Goal: Transaction & Acquisition: Purchase product/service

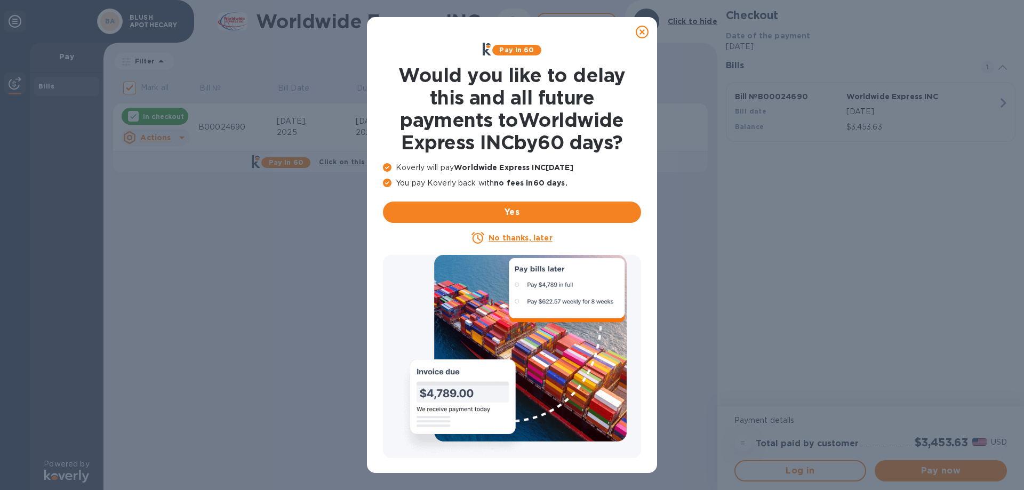
click at [643, 32] on icon at bounding box center [642, 32] width 13 height 13
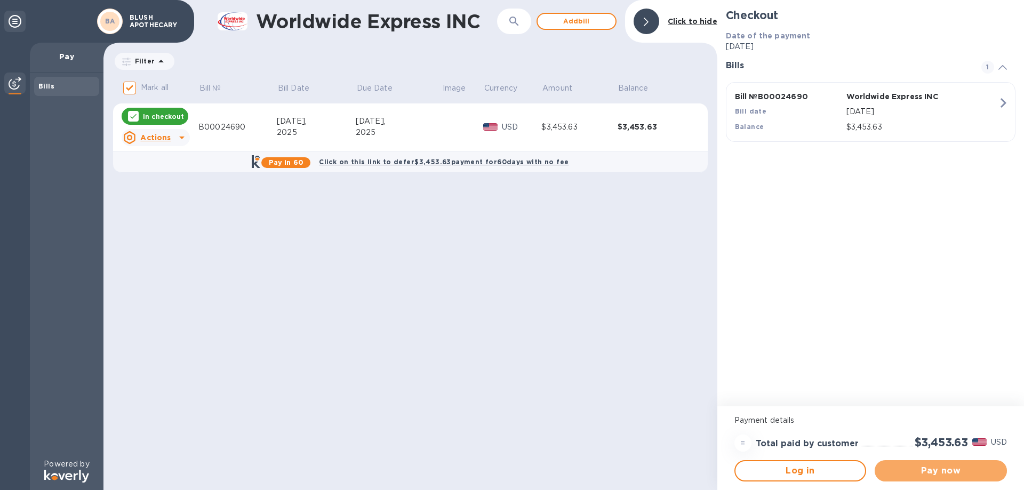
click at [945, 472] on span "Pay now" at bounding box center [940, 470] width 115 height 13
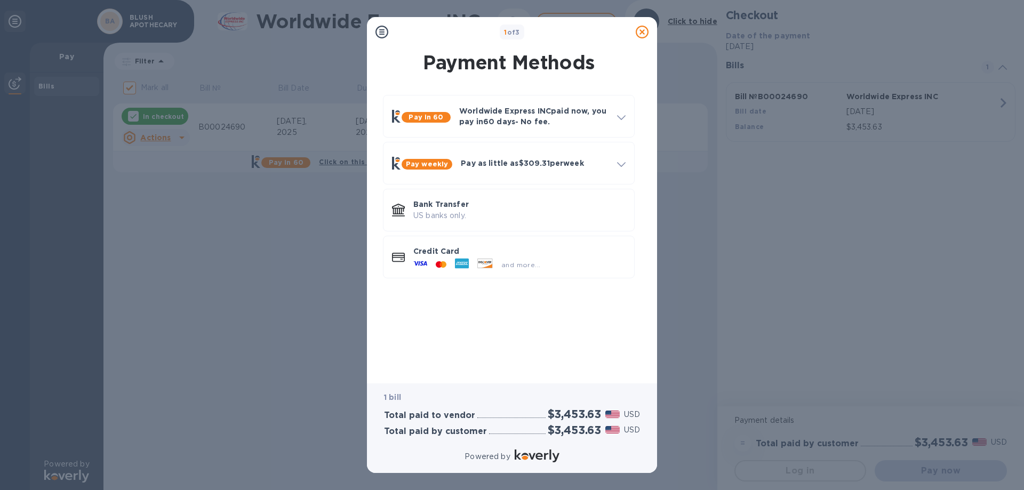
click at [522, 117] on p "Worldwide Express INC paid now, you pay [DATE] - No fee." at bounding box center [533, 116] width 149 height 21
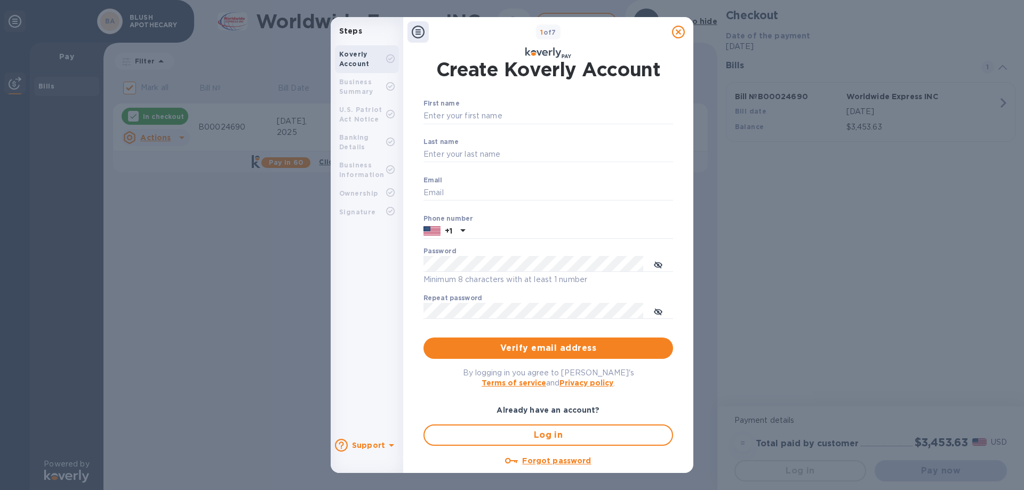
scroll to position [21, 0]
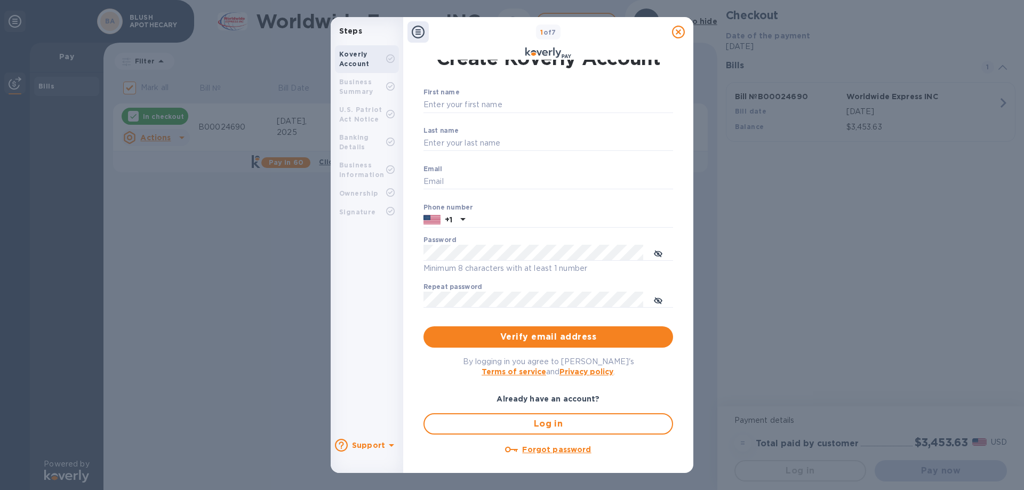
type input "[EMAIL_ADDRESS][DOMAIN_NAME]"
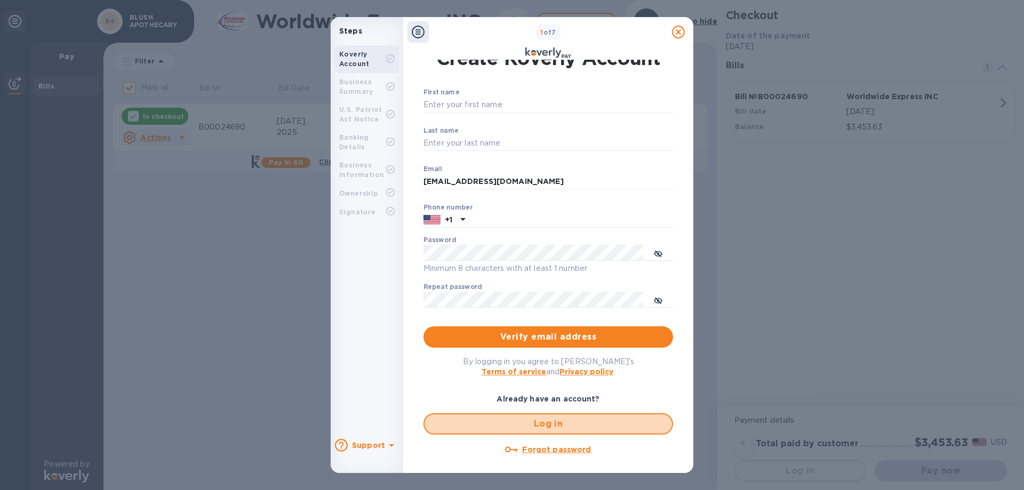
click at [552, 422] on span "Log in" at bounding box center [548, 424] width 230 height 13
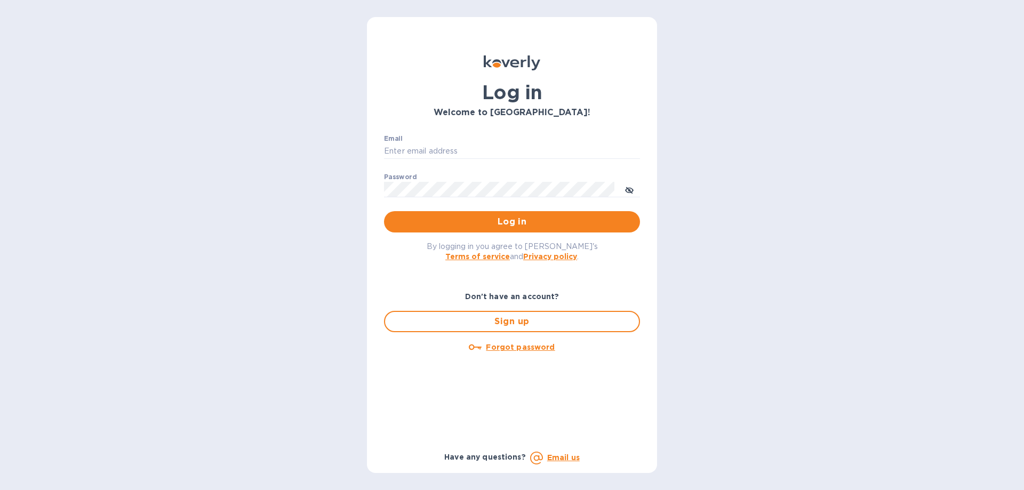
type input "[EMAIL_ADDRESS][DOMAIN_NAME]"
click at [505, 222] on span "Log in" at bounding box center [511, 221] width 239 height 13
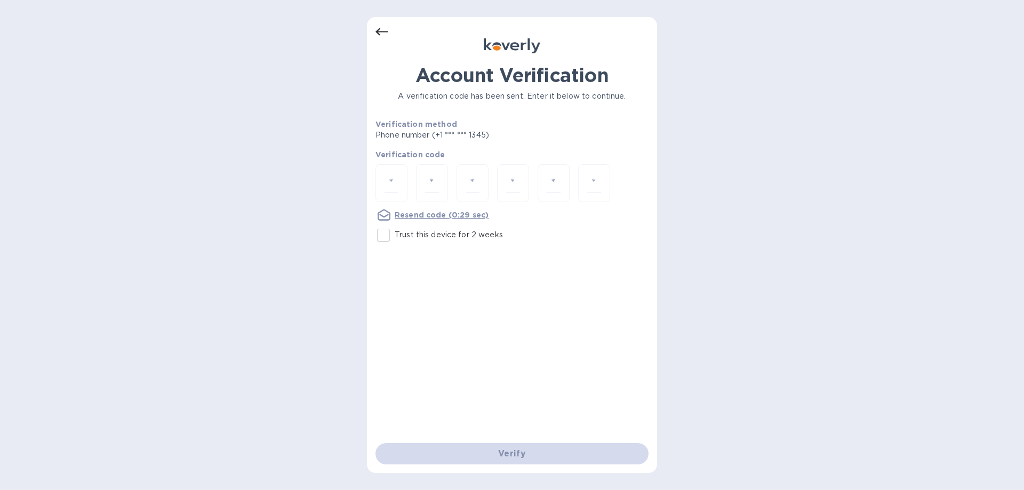
click at [395, 180] on input "number" at bounding box center [391, 183] width 14 height 20
type input "7"
type input "3"
type input "4"
type input "6"
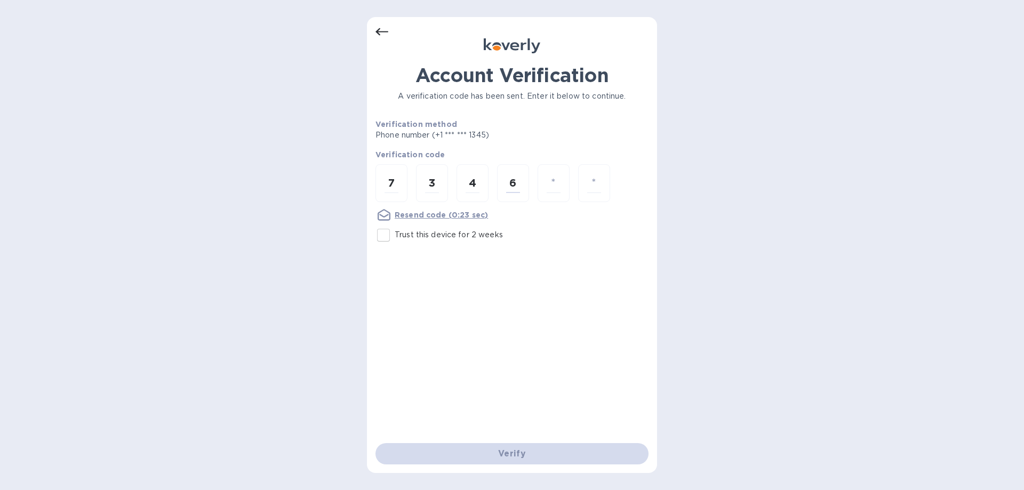
type input "6"
type input "4"
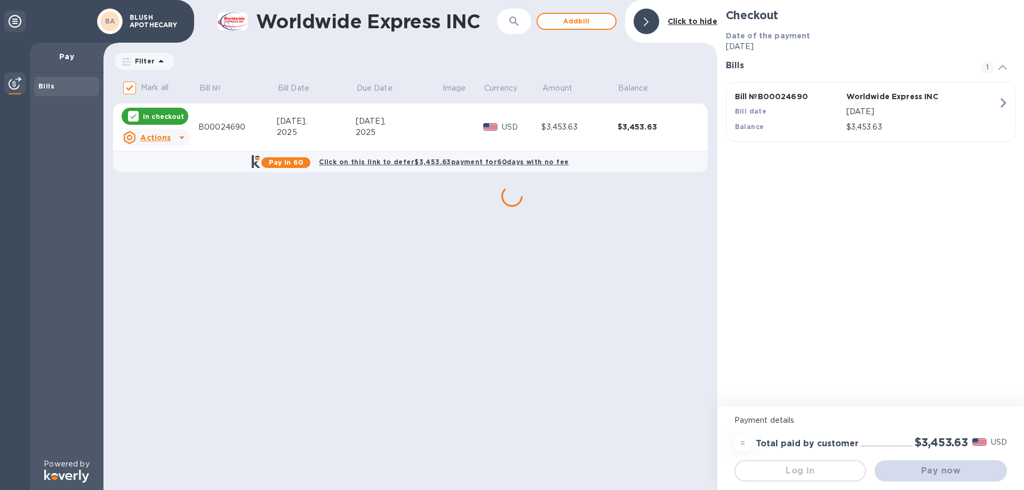
scroll to position [0, 0]
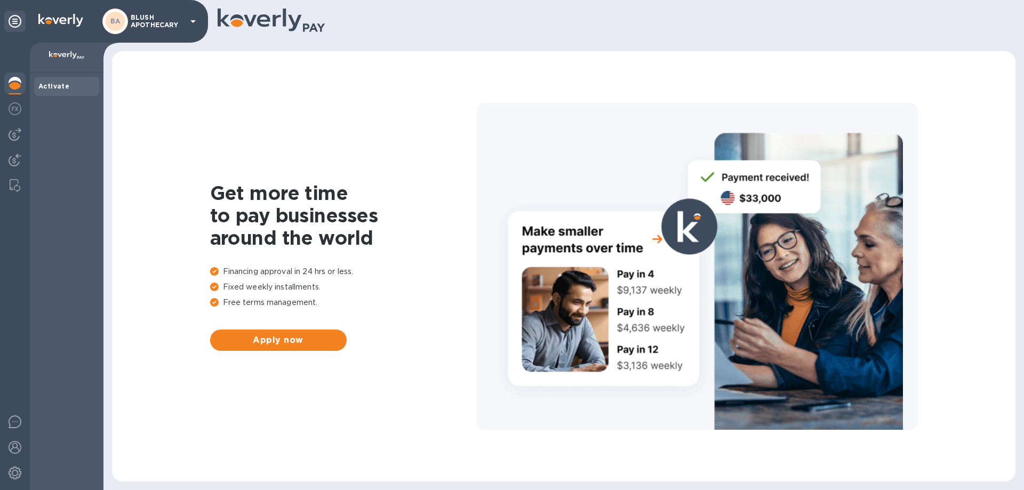
click at [261, 338] on span "Apply now" at bounding box center [278, 340] width 119 height 13
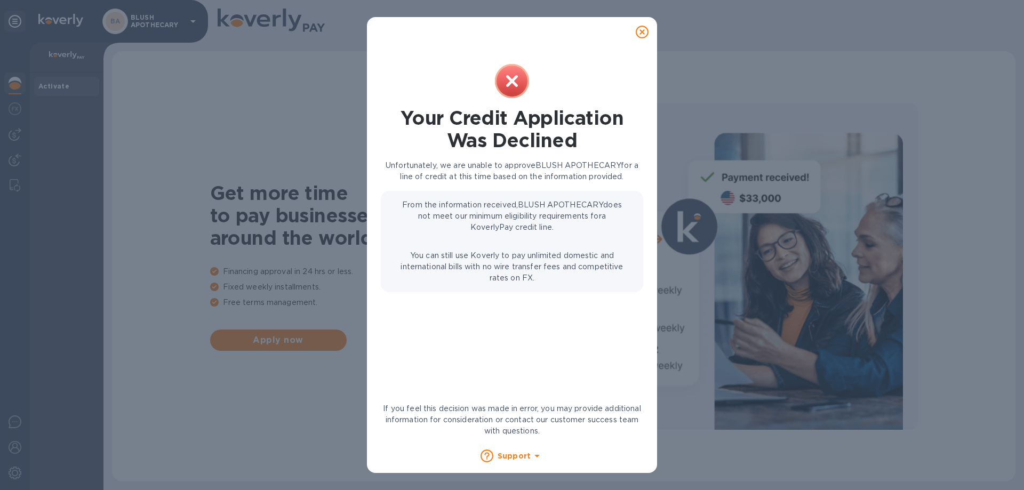
click at [643, 33] on icon at bounding box center [642, 32] width 13 height 13
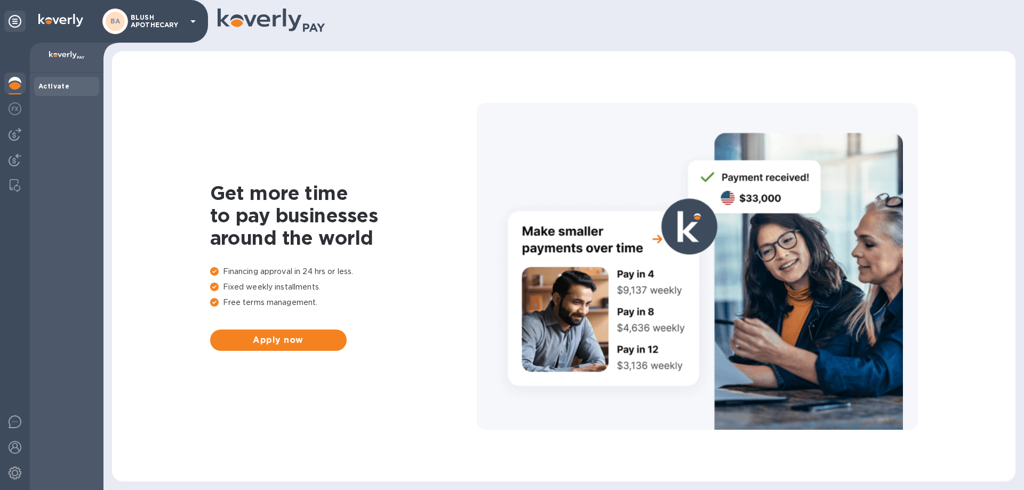
click at [20, 106] on img at bounding box center [15, 108] width 13 height 13
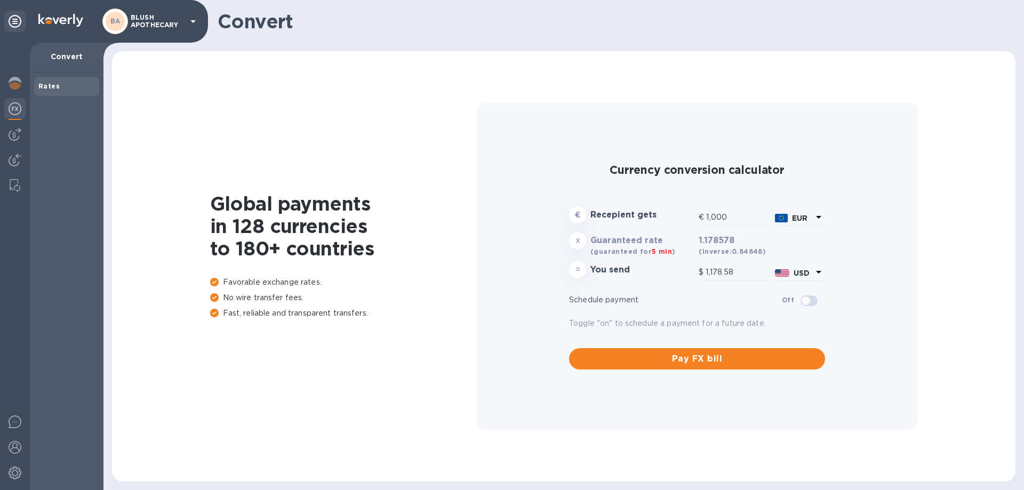
click at [6, 166] on div at bounding box center [14, 160] width 21 height 23
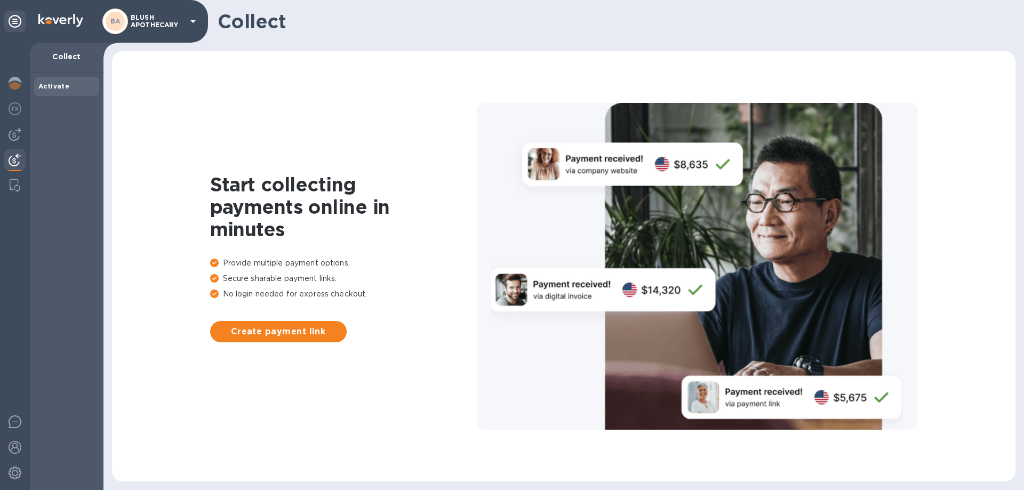
click at [11, 132] on img at bounding box center [15, 134] width 13 height 13
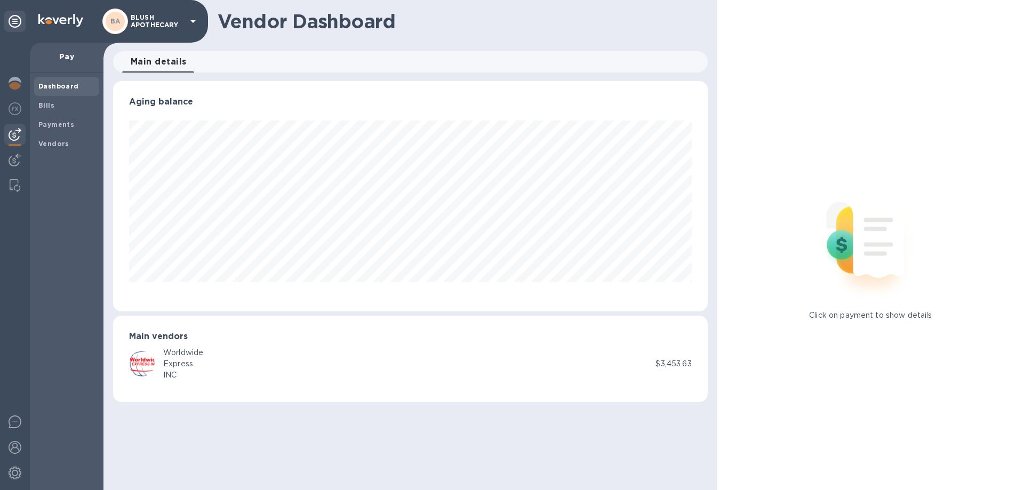
scroll to position [230, 594]
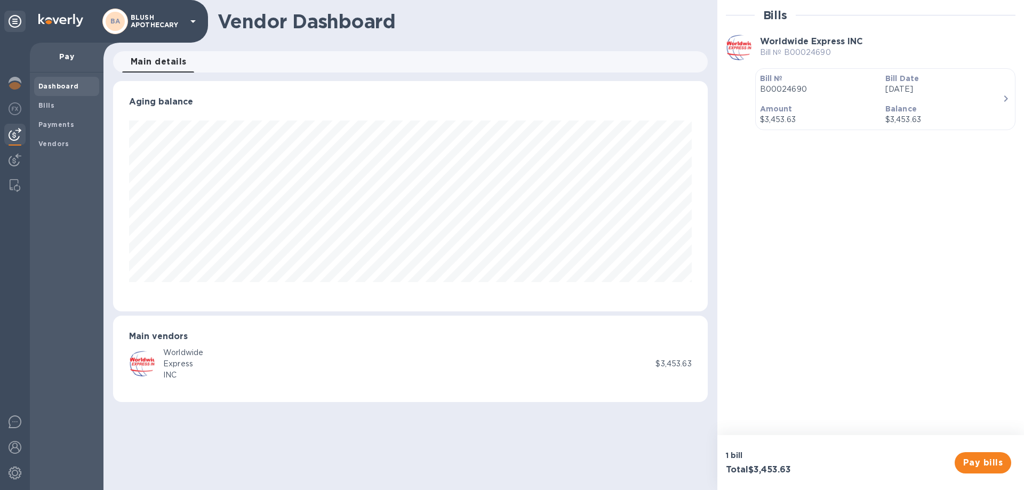
click at [989, 463] on span "Pay bills" at bounding box center [982, 462] width 39 height 13
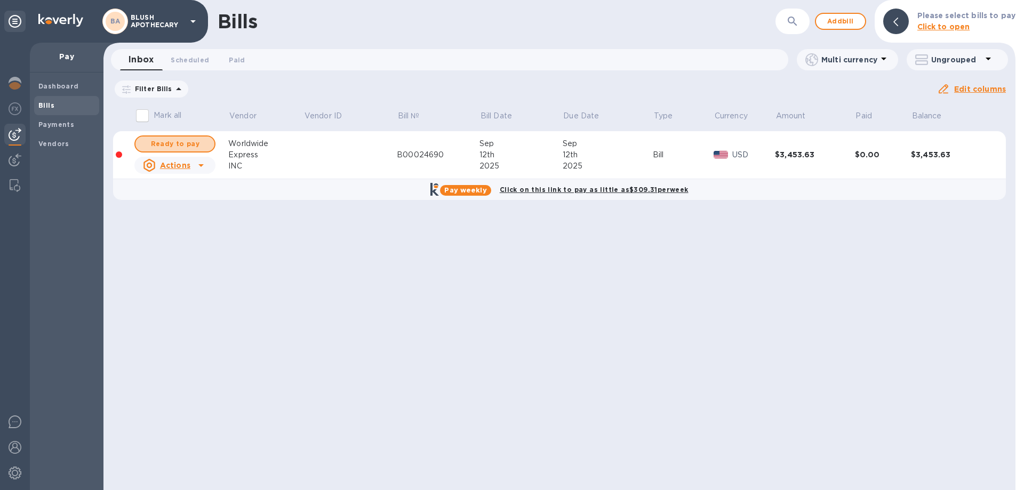
click at [186, 140] on span "Ready to pay" at bounding box center [175, 144] width 62 height 13
checkbox input "true"
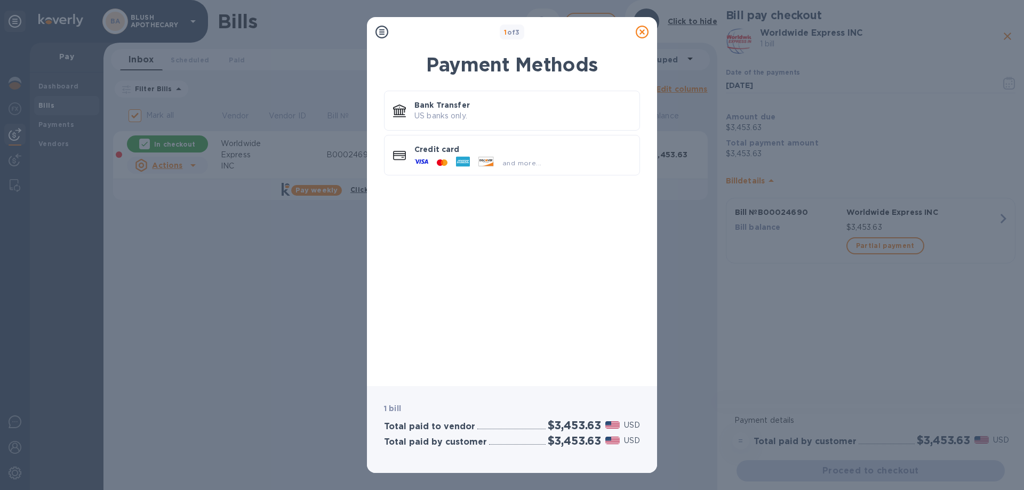
click at [426, 155] on icon at bounding box center [421, 162] width 14 height 14
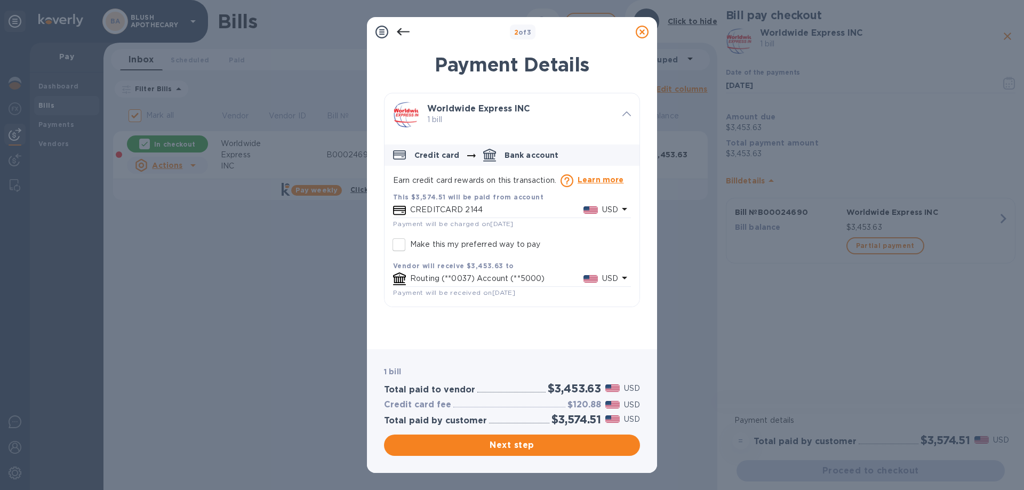
click at [518, 154] on p "Bank account" at bounding box center [531, 155] width 54 height 11
click at [431, 154] on p "Credit card" at bounding box center [436, 155] width 45 height 11
drag, startPoint x: 430, startPoint y: 154, endPoint x: 523, endPoint y: 147, distance: 93.0
click at [523, 147] on div "Credit card Bank account" at bounding box center [511, 155] width 255 height 21
click at [508, 151] on p "Bank account" at bounding box center [531, 155] width 54 height 11
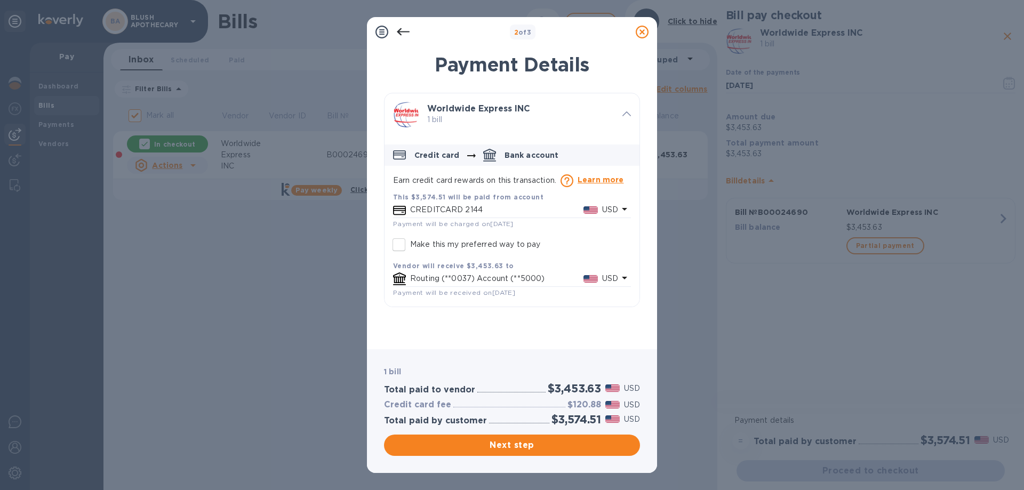
click at [456, 204] on div "CREDITCARD 2144 USD" at bounding box center [514, 209] width 212 height 15
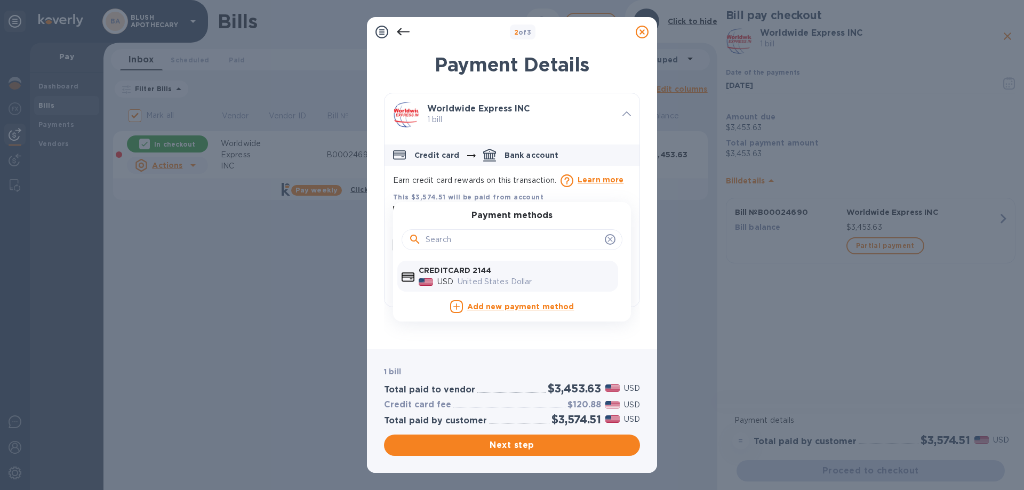
click at [466, 275] on div "United States Dollar" at bounding box center [535, 281] width 160 height 15
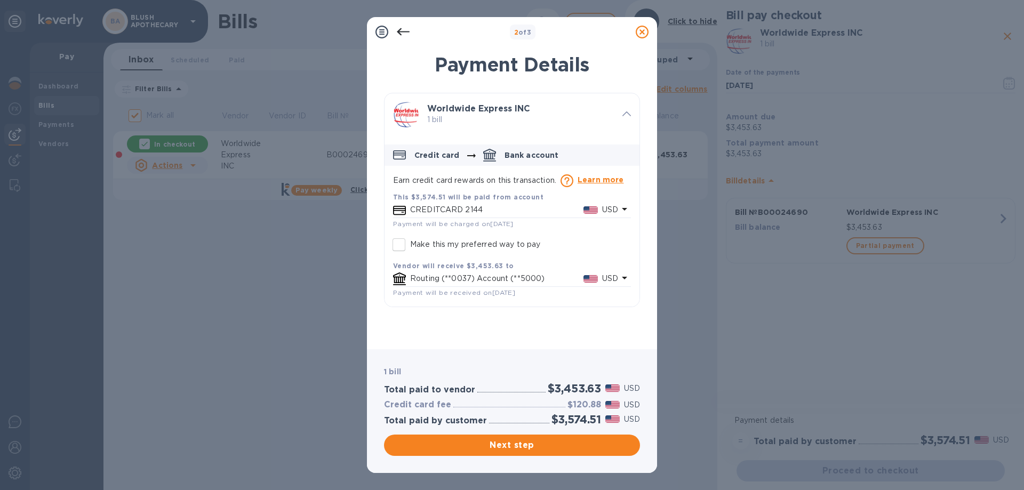
click at [476, 217] on div "CREDITCARD 2144 USD" at bounding box center [514, 209] width 212 height 15
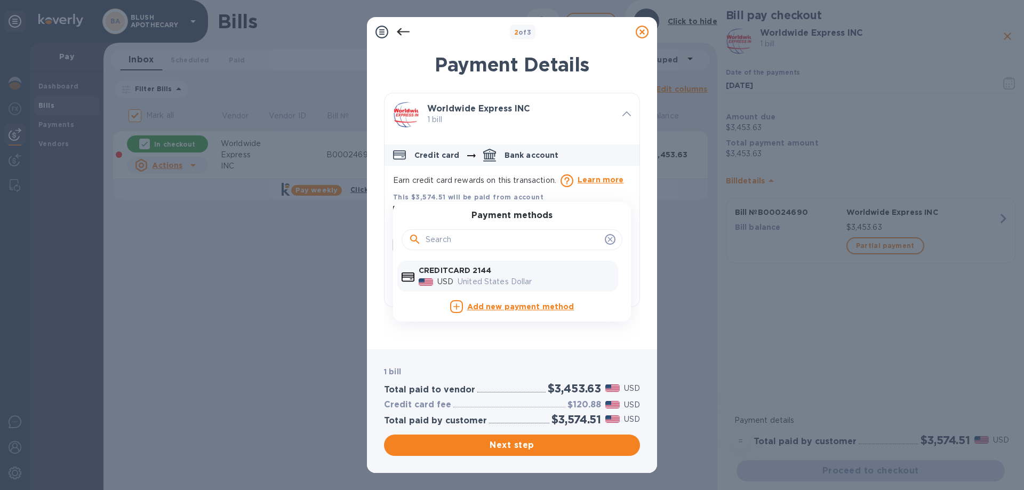
click at [468, 268] on b "CREDITCARD 2144" at bounding box center [455, 270] width 73 height 9
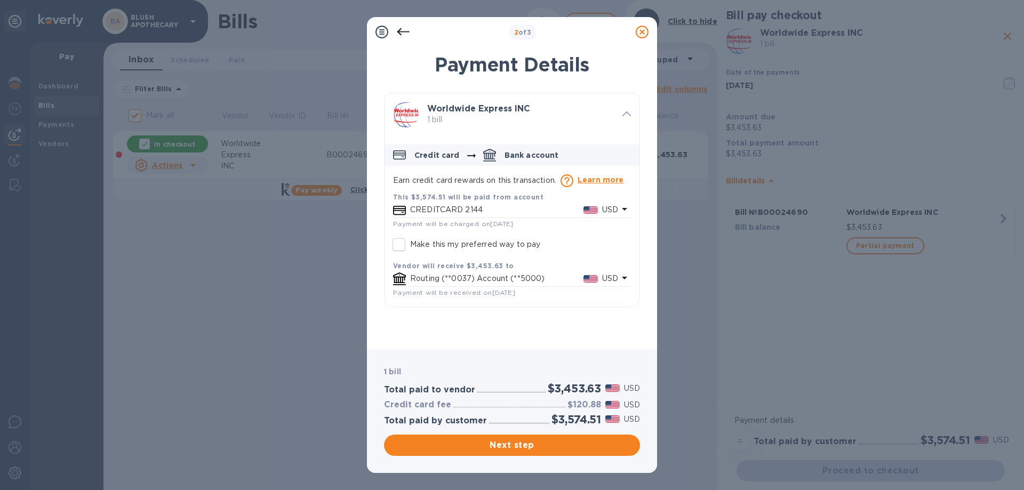
click at [584, 177] on p "Learn more" at bounding box center [600, 179] width 46 height 11
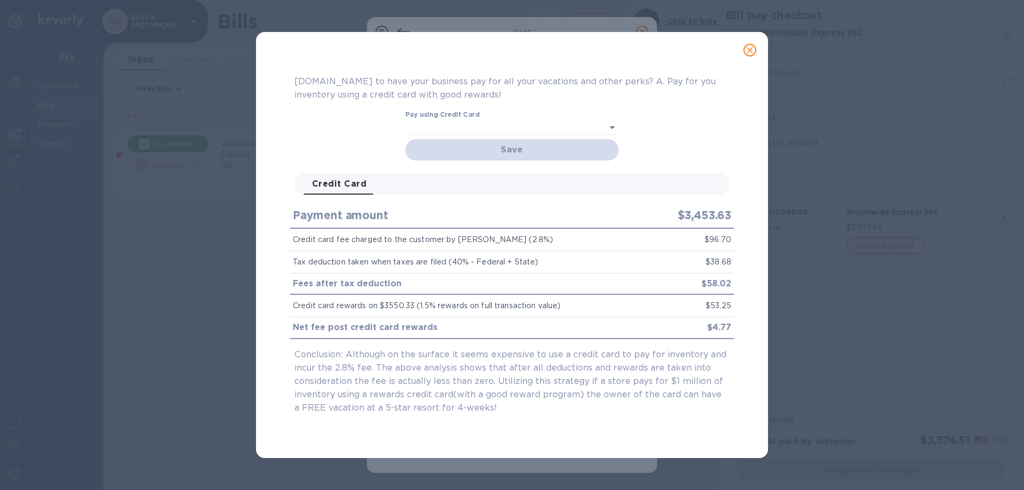
click at [539, 117] on div "Pay using Credit Card ​ [object Object]" at bounding box center [511, 123] width 213 height 25
click at [614, 126] on body "BA BLUSH APOTHECARY Pay Dashboard Bills Payments Vendors Bills ​ Add [PERSON_NA…" at bounding box center [512, 245] width 1024 height 490
click at [451, 127] on li "CREDITCARD 2144" at bounding box center [511, 127] width 213 height 19
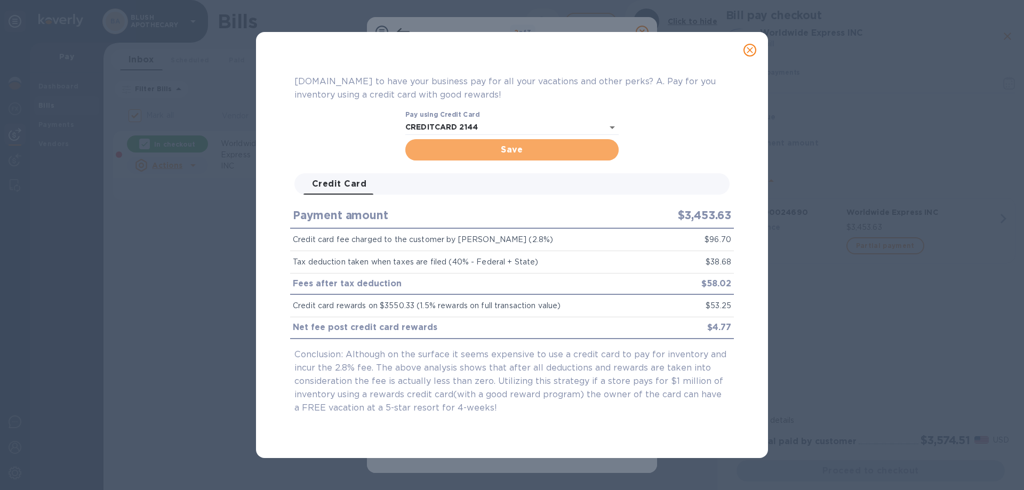
click at [513, 153] on span "Save" at bounding box center [512, 149] width 196 height 13
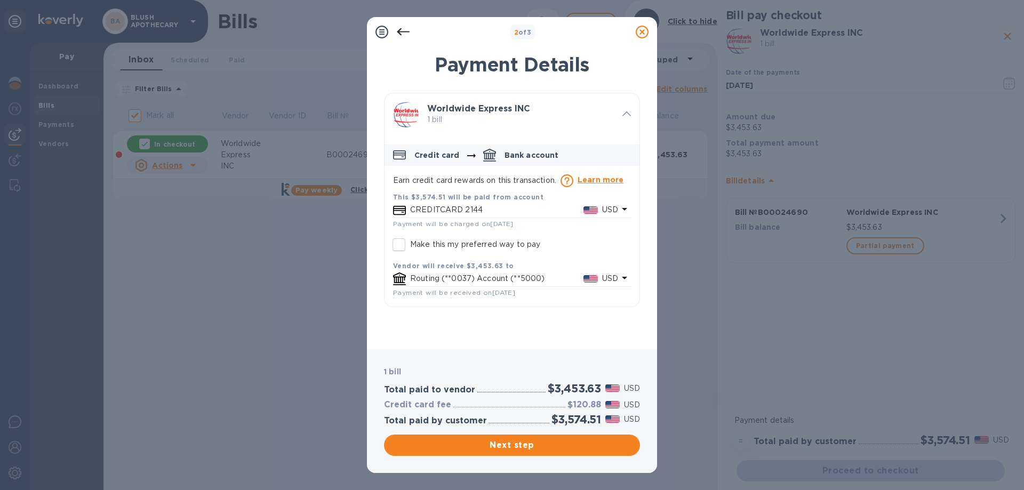
click at [447, 206] on p "CREDITCARD 2144" at bounding box center [496, 209] width 173 height 11
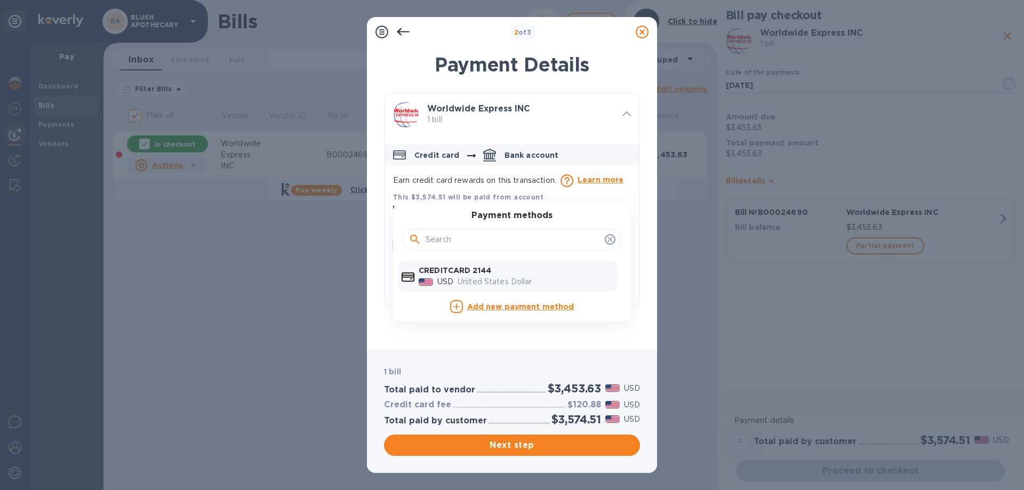
click at [521, 447] on span "Next step" at bounding box center [511, 445] width 239 height 13
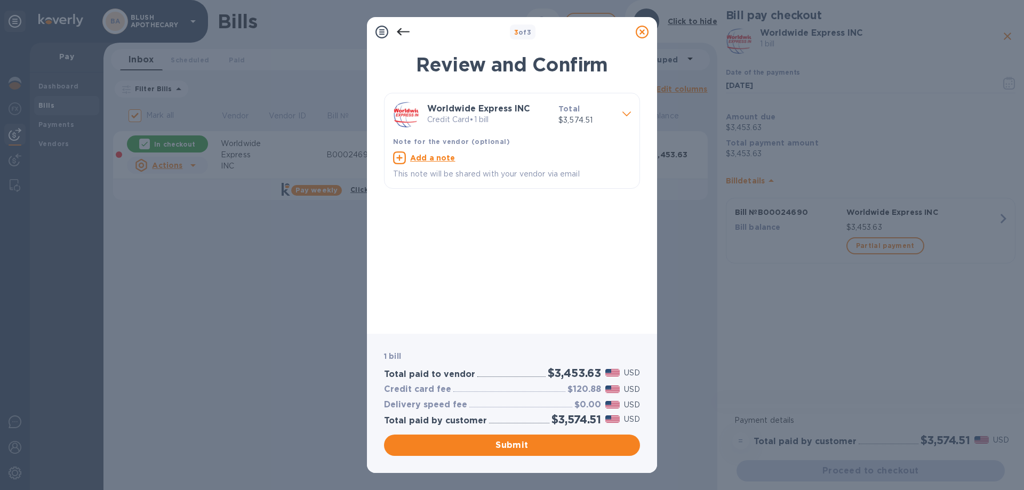
click at [630, 112] on icon at bounding box center [626, 113] width 9 height 5
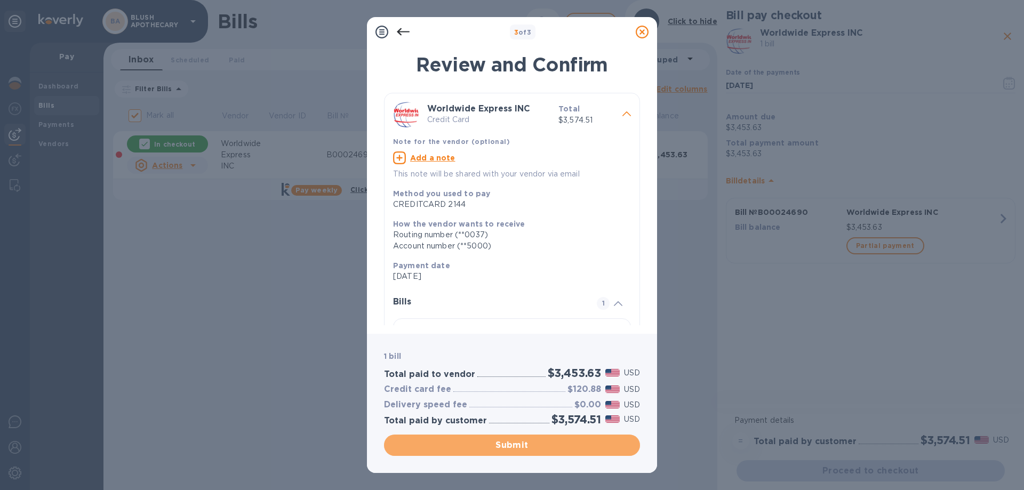
click at [548, 446] on span "Submit" at bounding box center [511, 445] width 239 height 13
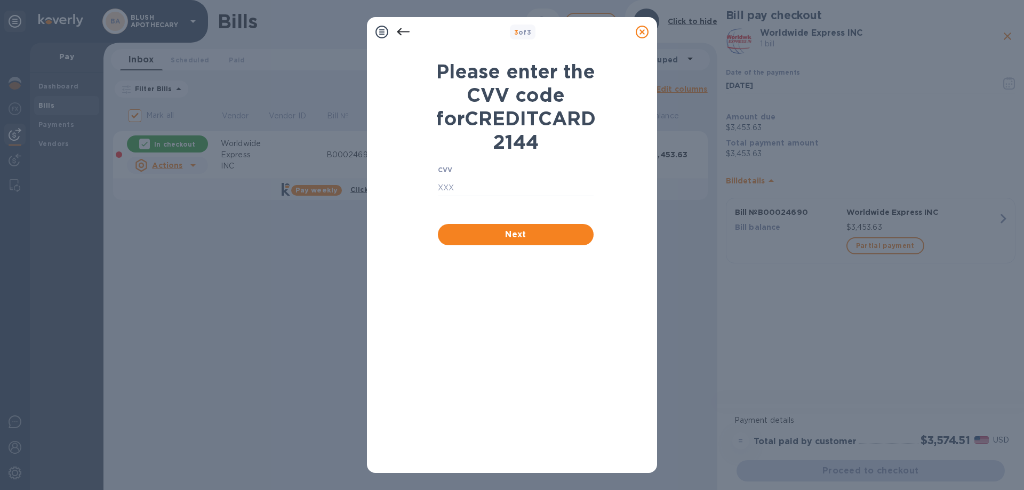
click at [456, 196] on input "text" at bounding box center [516, 188] width 156 height 16
type input "634"
click at [523, 241] on span "Next" at bounding box center [515, 234] width 139 height 13
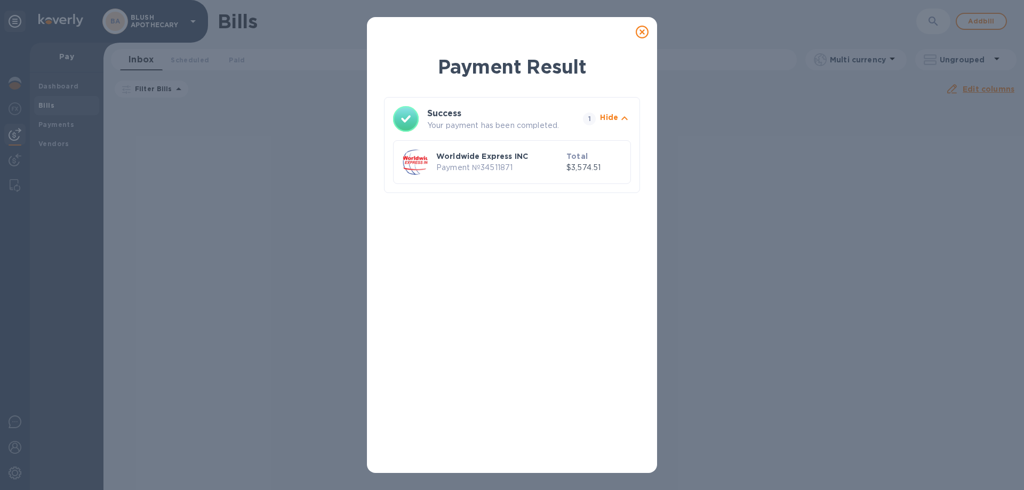
click at [643, 30] on icon at bounding box center [642, 32] width 13 height 13
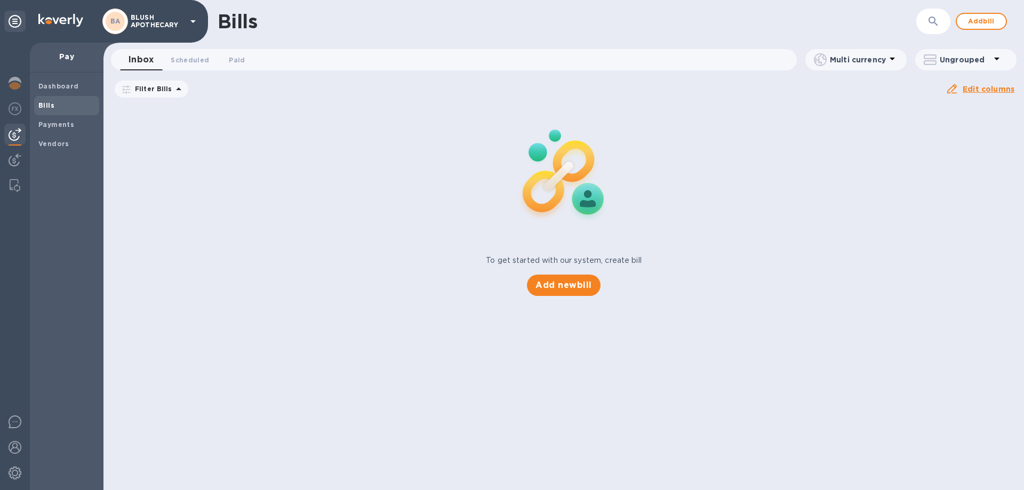
click at [233, 58] on span "Paid 0" at bounding box center [237, 59] width 16 height 11
